Goal: Use online tool/utility: Utilize a website feature to perform a specific function

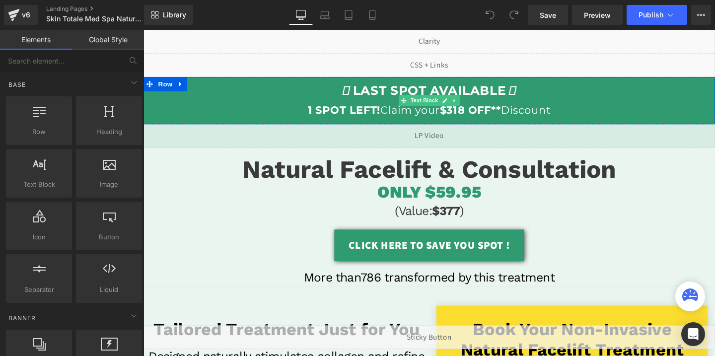
click at [379, 100] on span "LAST SPOT AVAILABLE" at bounding box center [443, 94] width 160 height 16
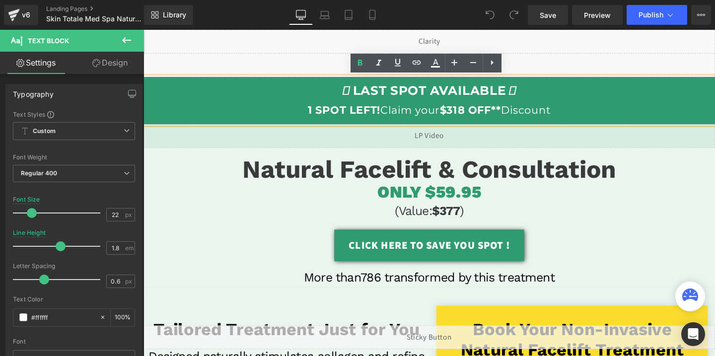
drag, startPoint x: 350, startPoint y: 93, endPoint x: 590, endPoint y: 113, distance: 241.2
click at [590, 113] on p "LAST SPOT AVAILABLE 1 SPOT LEFT! Claim your $318 OFF** Discount" at bounding box center [444, 104] width 601 height 40
copy p "LAST SPOT AVAILABLE 1 SPOT LEFT! Claim your $318 OFF** Discount"
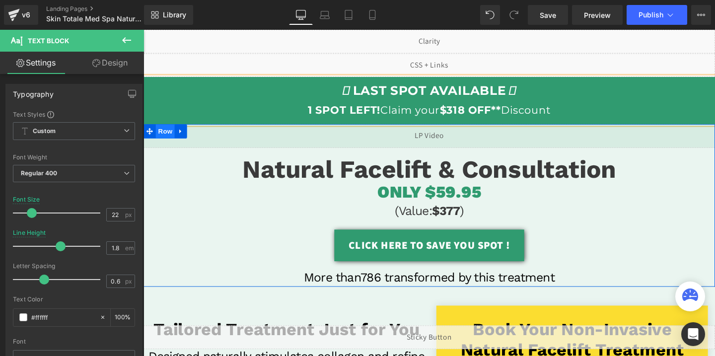
click at [167, 140] on span "Row" at bounding box center [166, 136] width 20 height 15
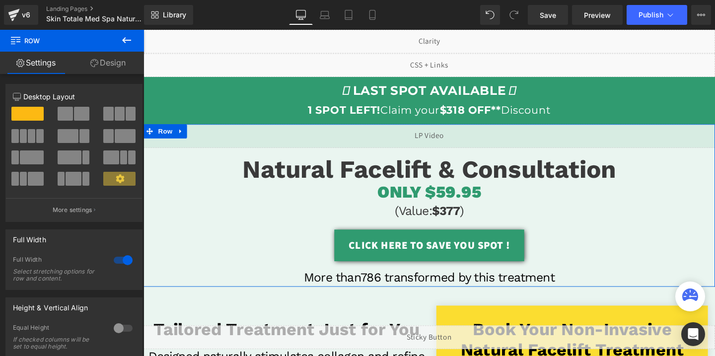
click at [97, 61] on link "Design" at bounding box center [108, 63] width 72 height 22
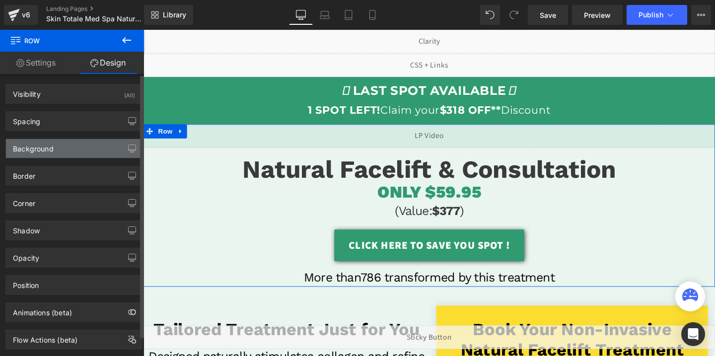
click at [65, 154] on div "Background" at bounding box center [74, 148] width 136 height 19
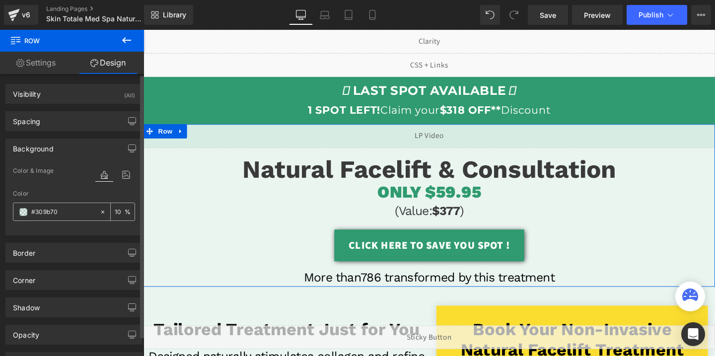
click at [55, 215] on input "text" at bounding box center [63, 212] width 64 height 11
type input "#309b70"
copy p "LAST SPOT AVAILABLE 1 SPOT LEFT! Claim your $318 OFF** Discount"
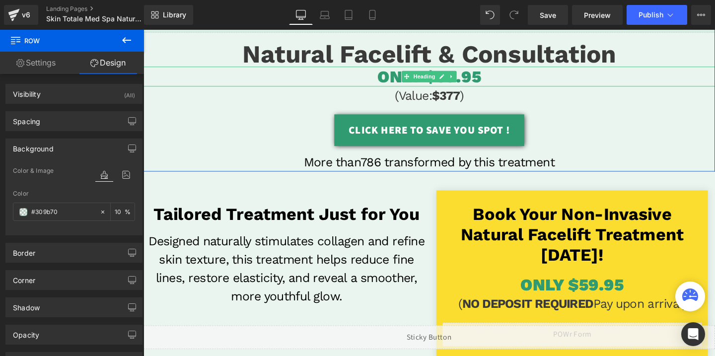
scroll to position [136, 0]
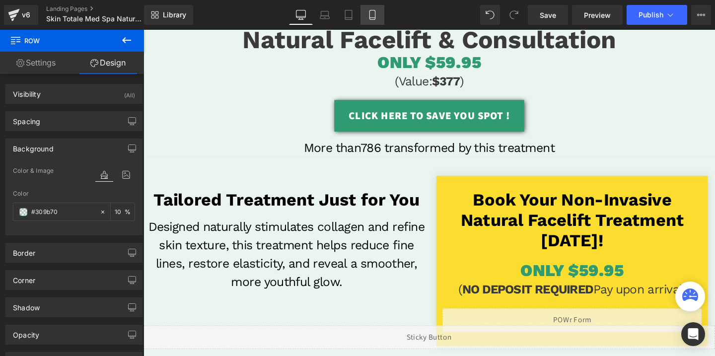
click at [369, 15] on icon at bounding box center [372, 15] width 10 height 10
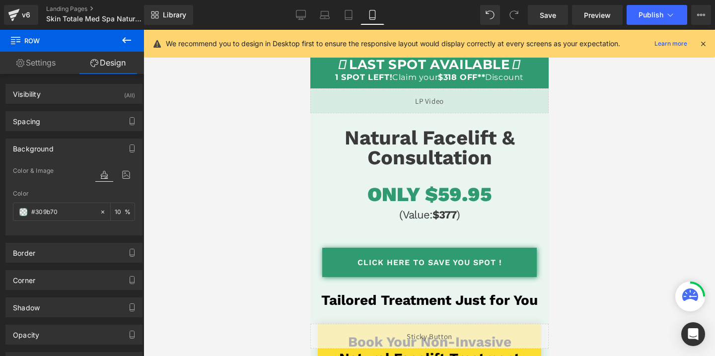
scroll to position [0, 0]
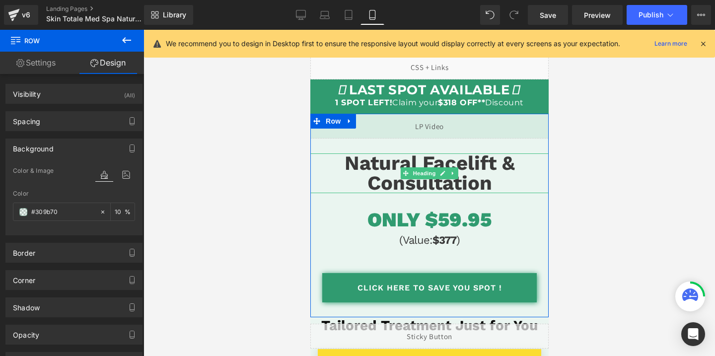
click at [470, 178] on span "Natural Facelift & Consultation" at bounding box center [429, 172] width 170 height 43
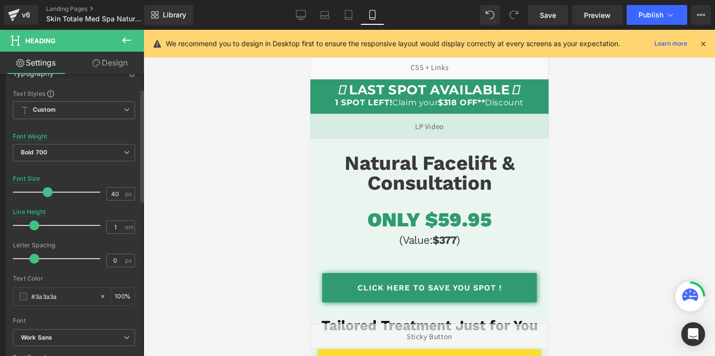
scroll to position [126, 0]
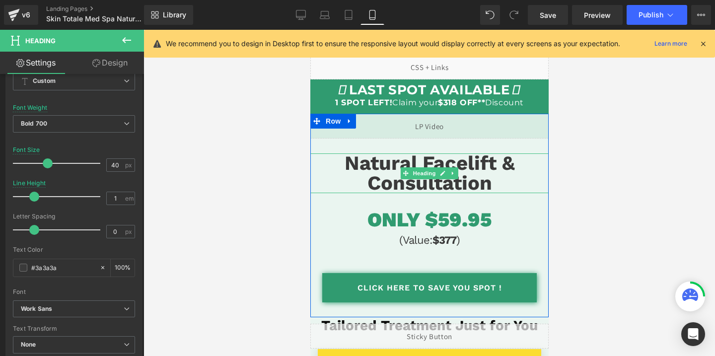
click at [434, 179] on span "Natural Facelift & Consultation" at bounding box center [429, 172] width 170 height 43
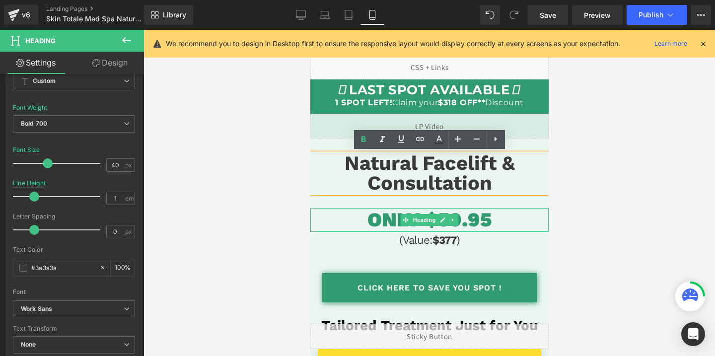
click at [458, 226] on span "ONLY $59.95" at bounding box center [429, 219] width 124 height 23
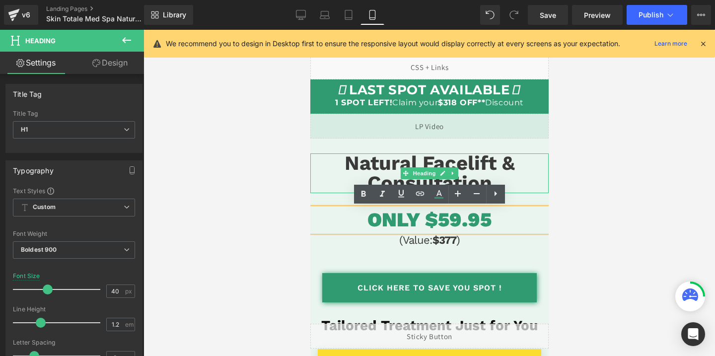
click at [459, 170] on span "Natural Facelift & Consultation" at bounding box center [429, 172] width 170 height 43
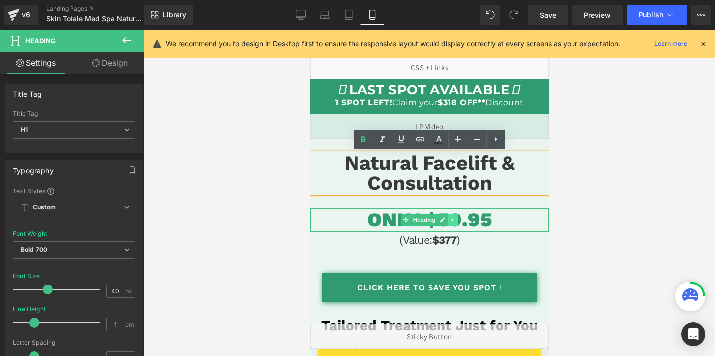
click at [451, 220] on icon at bounding box center [452, 220] width 5 height 6
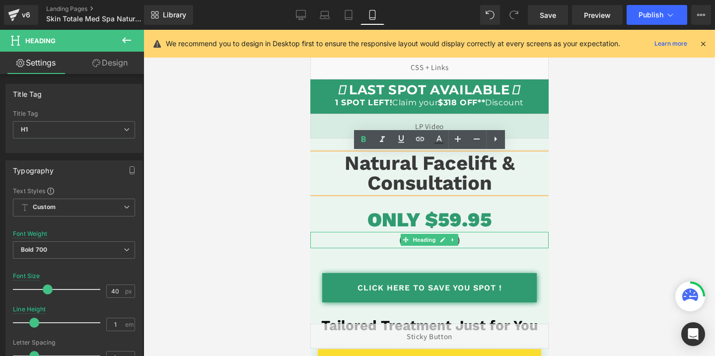
click at [465, 242] on h3 "(Value: $377 )" at bounding box center [429, 240] width 238 height 16
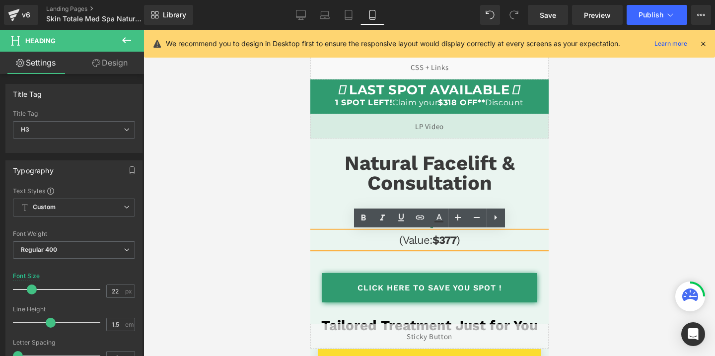
click at [427, 247] on h3 "(Value: $377 )" at bounding box center [429, 240] width 238 height 16
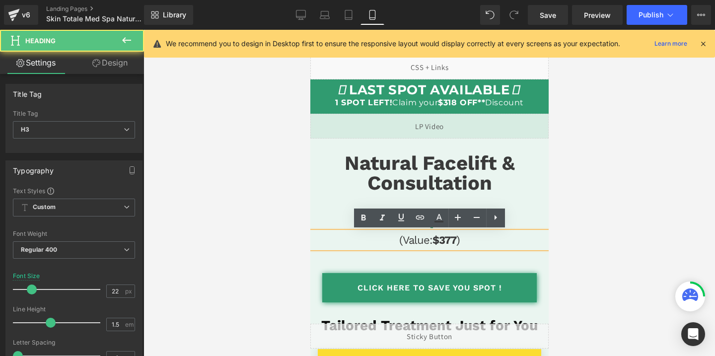
click at [427, 247] on h3 "(Value: $377 )" at bounding box center [429, 240] width 238 height 16
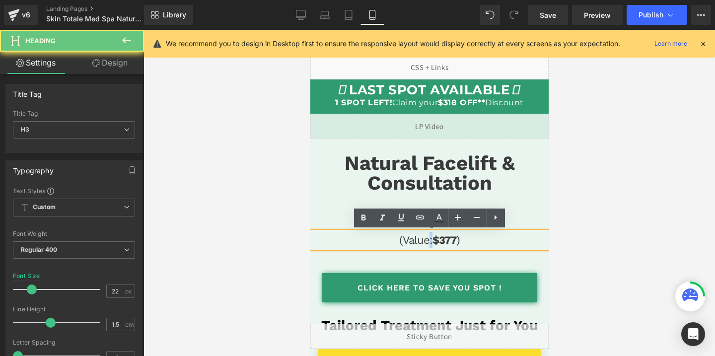
click at [427, 247] on h3 "(Value: $377 )" at bounding box center [429, 240] width 238 height 16
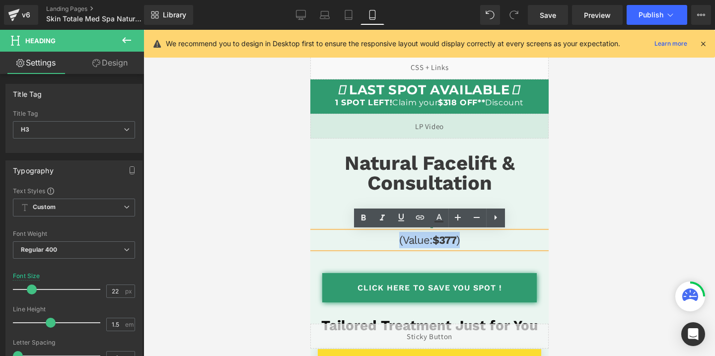
copy h3 "(Value: $377 )"
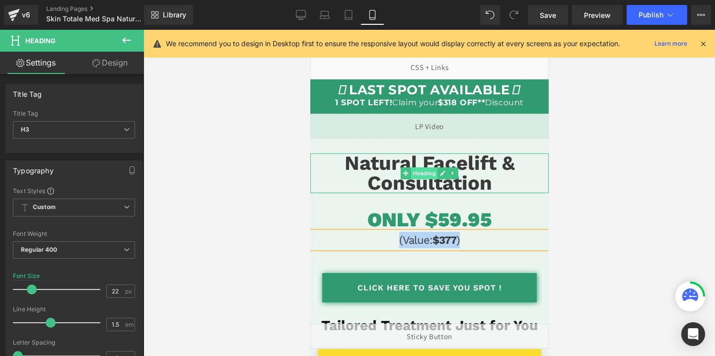
click at [431, 175] on span "Heading" at bounding box center [424, 173] width 27 height 12
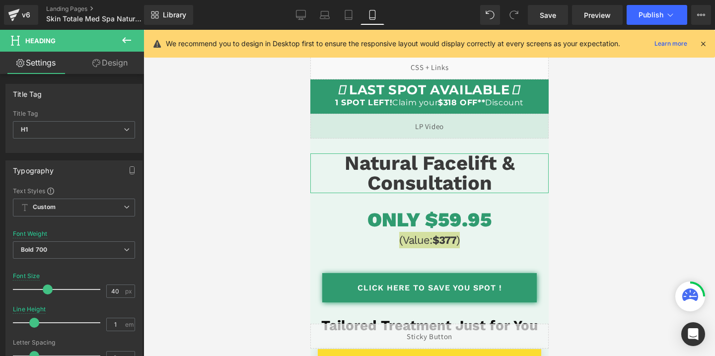
click at [115, 63] on link "Design" at bounding box center [110, 63] width 72 height 22
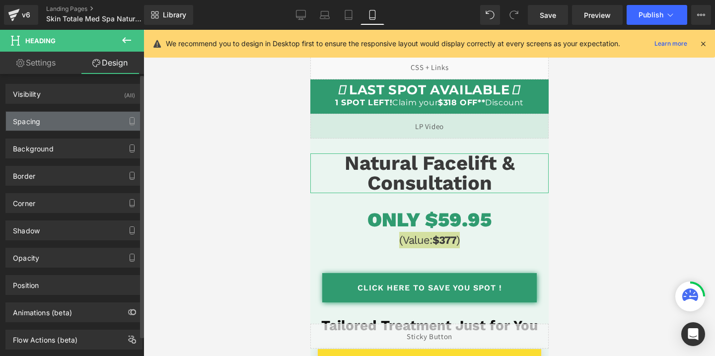
click at [65, 129] on div "Spacing" at bounding box center [74, 121] width 136 height 19
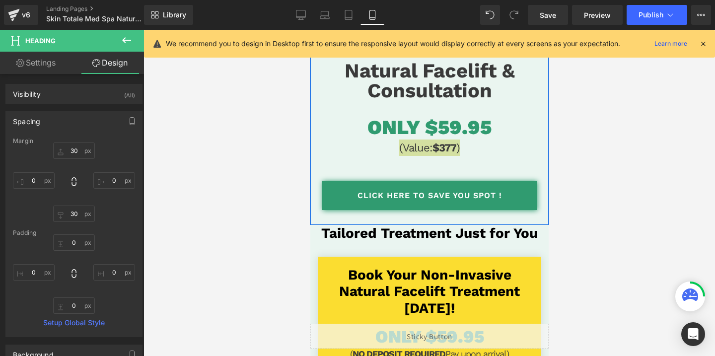
scroll to position [95, 0]
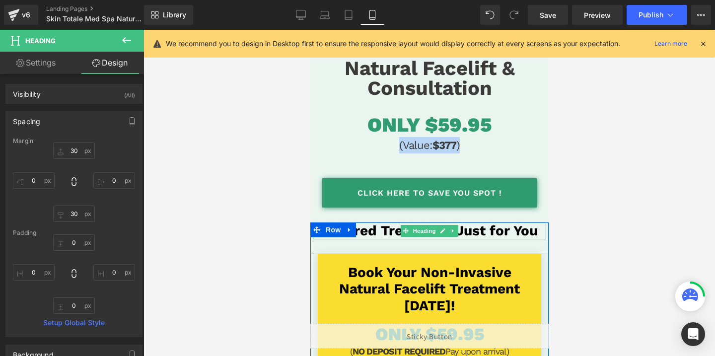
click at [479, 224] on h1 "Tailored Treatment Just for You" at bounding box center [428, 230] width 233 height 17
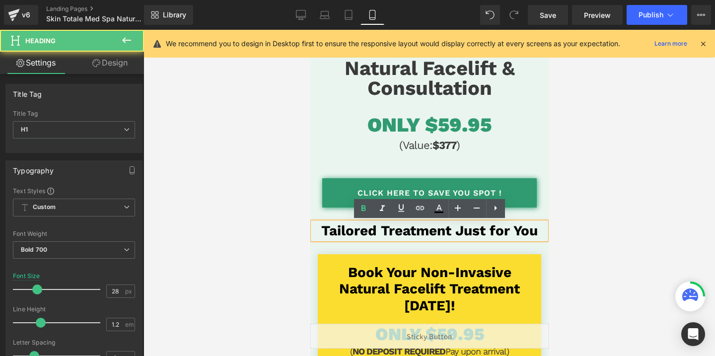
click at [479, 224] on h1 "Tailored Treatment Just for You" at bounding box center [428, 230] width 233 height 17
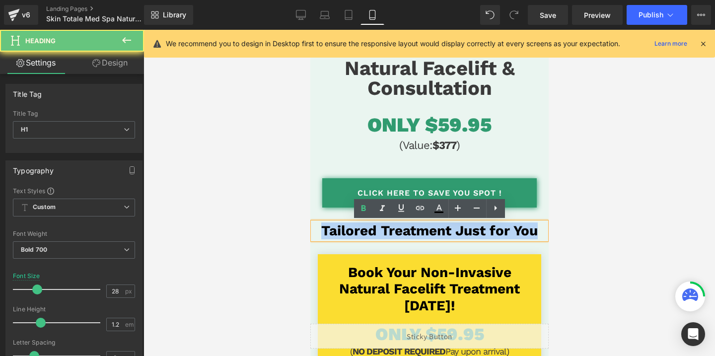
click at [479, 224] on h1 "Tailored Treatment Just for You" at bounding box center [428, 230] width 233 height 17
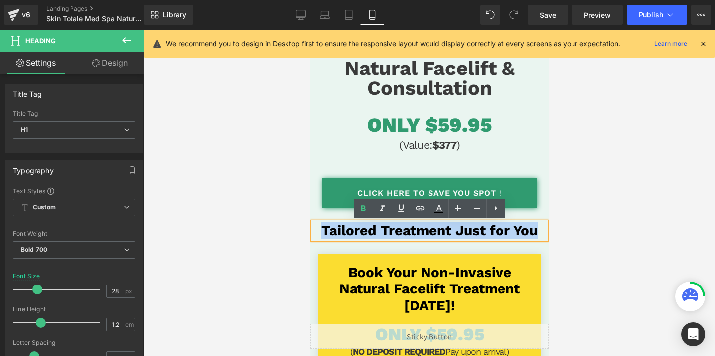
copy h1 "Tailored Treatment Just for You"
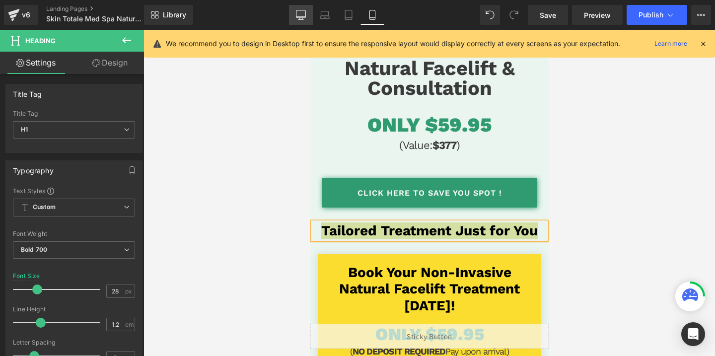
click at [297, 23] on link "Desktop" at bounding box center [301, 15] width 24 height 20
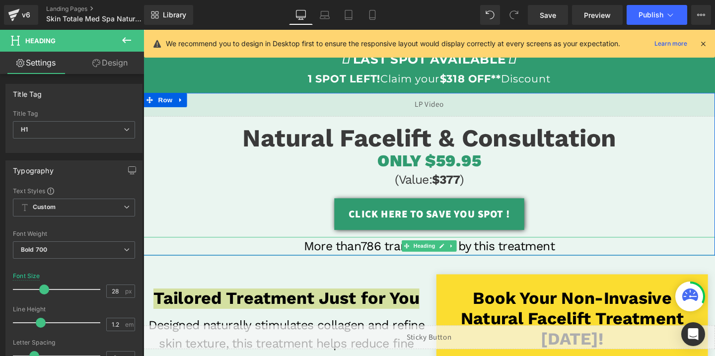
scroll to position [11, 0]
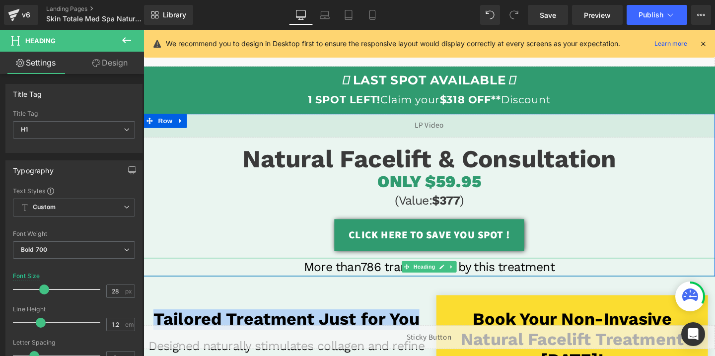
click at [354, 281] on h3 "More than786 transformed by this treatment" at bounding box center [444, 279] width 601 height 19
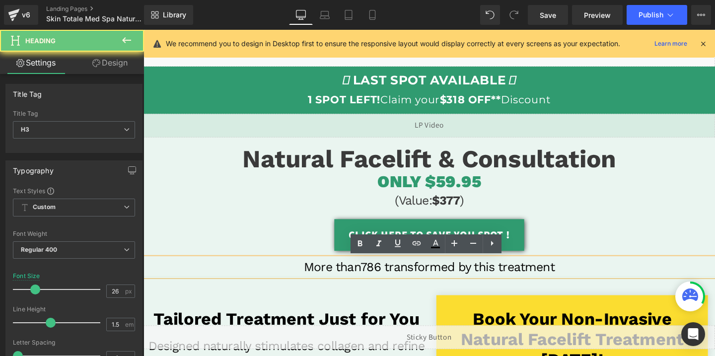
click at [354, 281] on h3 "More than786 transformed by this treatment" at bounding box center [444, 279] width 601 height 19
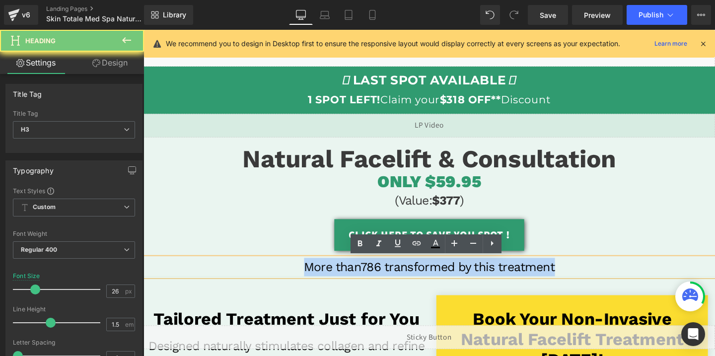
copy h3 "More than786 transformed by this treatment"
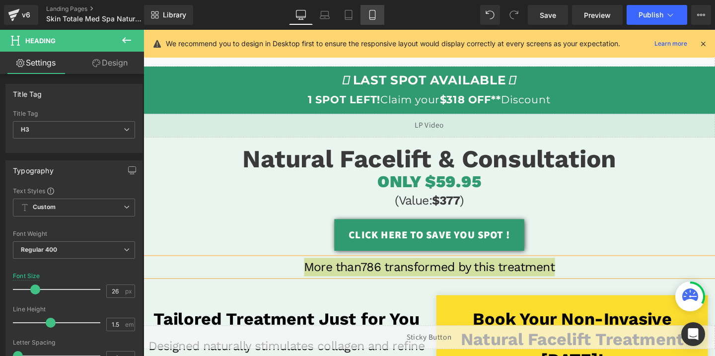
click at [372, 16] on icon at bounding box center [372, 15] width 10 height 10
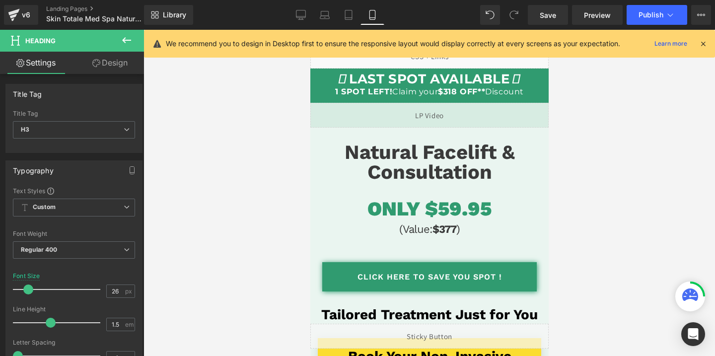
scroll to position [0, 0]
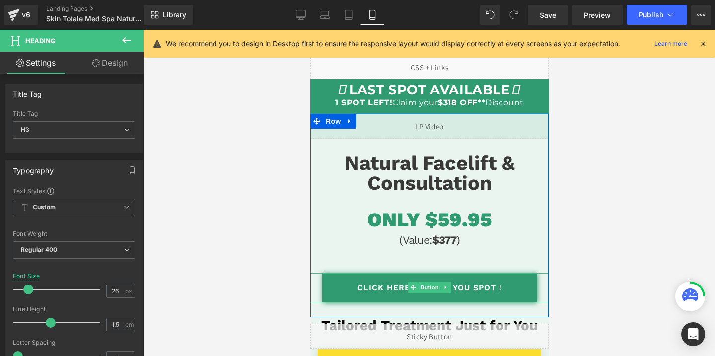
click at [435, 285] on span "Button" at bounding box center [429, 288] width 23 height 12
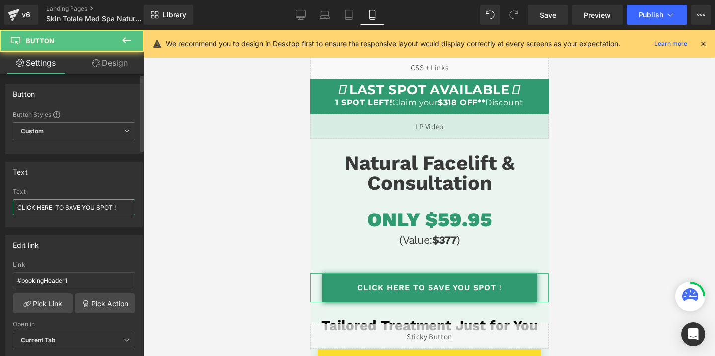
click at [77, 211] on input "CLICK HERE TO SAVE YOU SPOT !" at bounding box center [74, 207] width 122 height 16
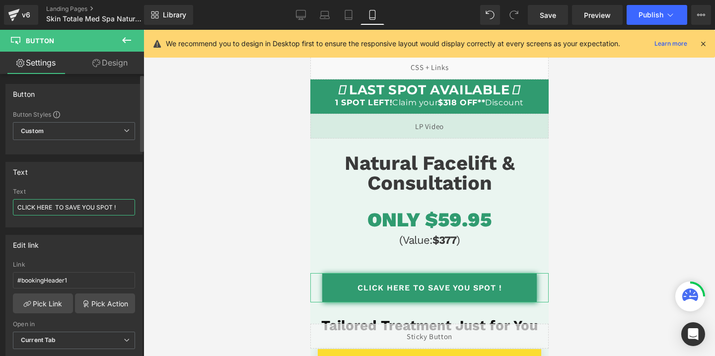
click at [77, 211] on input "CLICK HERE TO SAVE YOU SPOT !" at bounding box center [74, 207] width 122 height 16
click at [72, 283] on input "#bookingHeader1" at bounding box center [74, 280] width 122 height 16
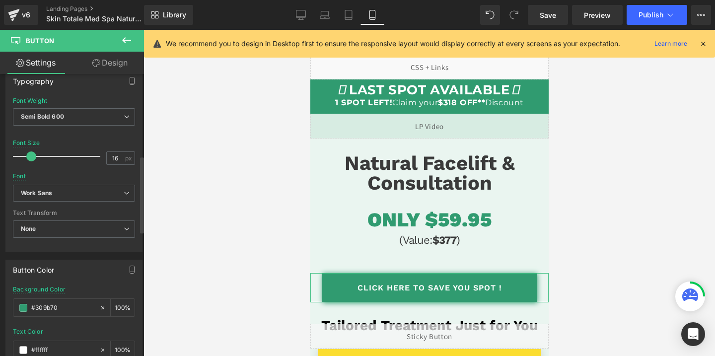
scroll to position [301, 0]
click at [71, 301] on input "#309b70" at bounding box center [63, 306] width 64 height 11
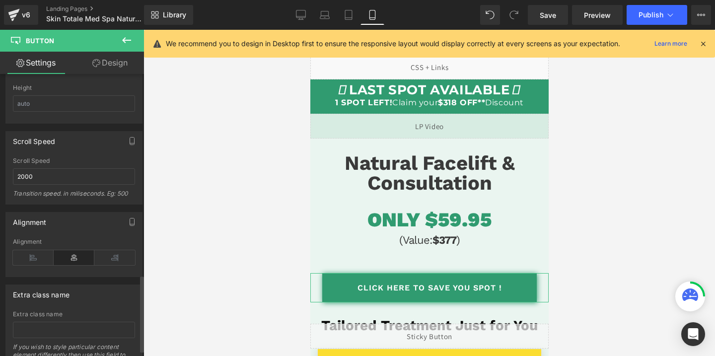
scroll to position [755, 0]
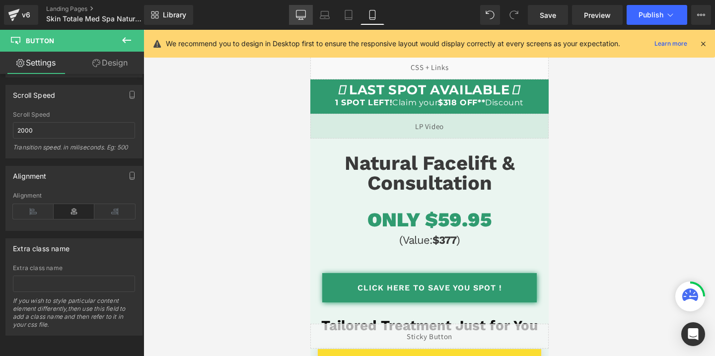
click at [298, 17] on icon at bounding box center [301, 15] width 10 height 10
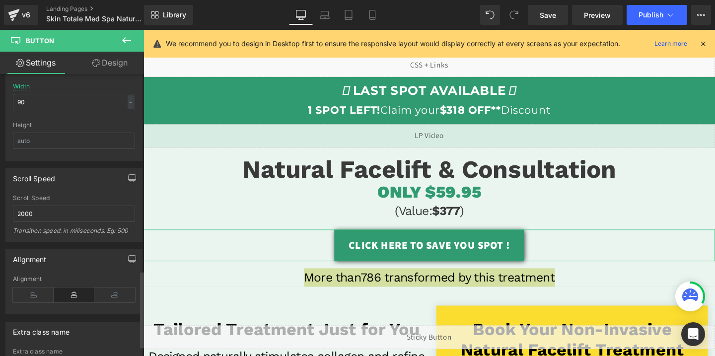
scroll to position [607, 0]
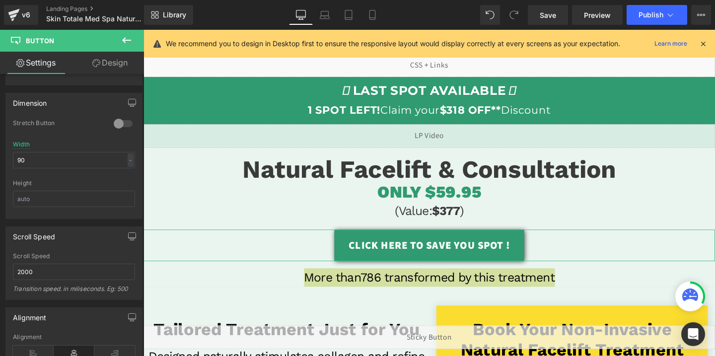
click at [113, 61] on link "Design" at bounding box center [110, 63] width 72 height 22
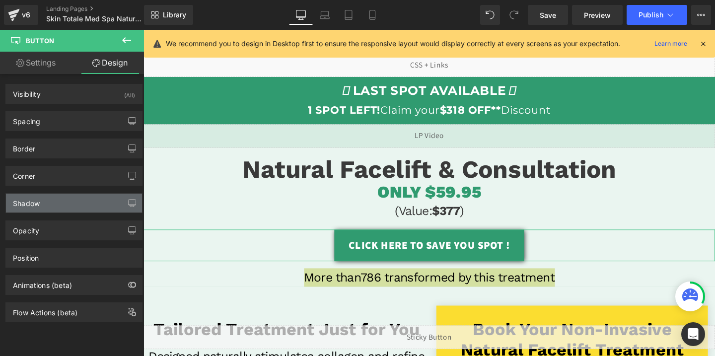
click at [46, 205] on div "Shadow" at bounding box center [74, 203] width 136 height 19
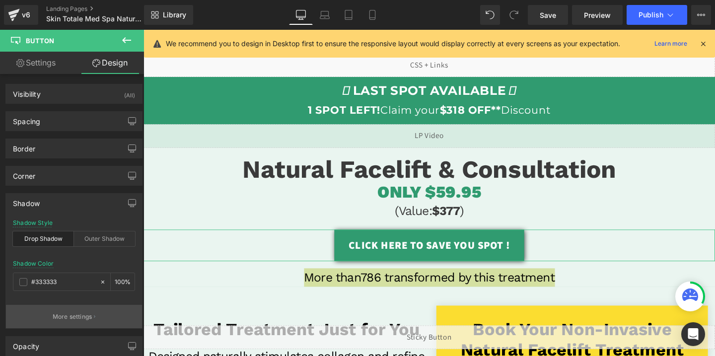
click at [66, 308] on button "More settings" at bounding box center [74, 316] width 136 height 23
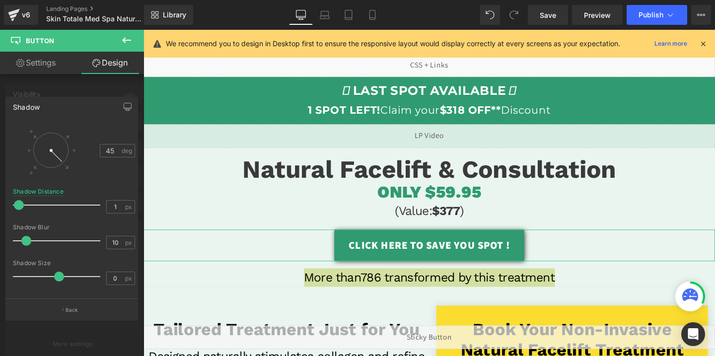
scroll to position [51, 0]
click at [101, 83] on div at bounding box center [72, 195] width 144 height 331
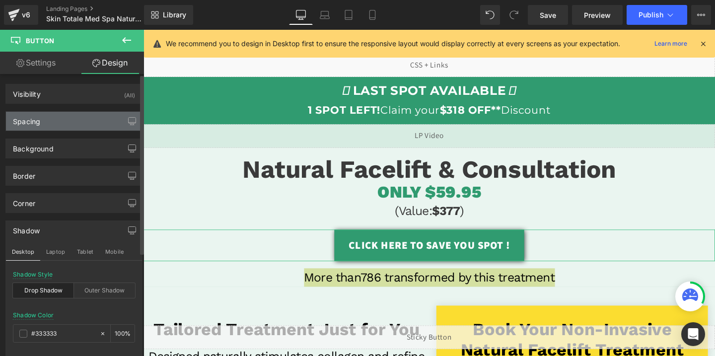
click at [43, 123] on div "Spacing" at bounding box center [74, 121] width 136 height 19
